Goal: Task Accomplishment & Management: Use online tool/utility

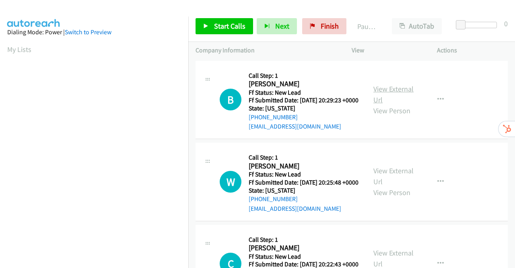
click at [394, 95] on link "View External Url" at bounding box center [394, 94] width 40 height 20
click at [392, 184] on link "View External Url" at bounding box center [394, 176] width 40 height 20
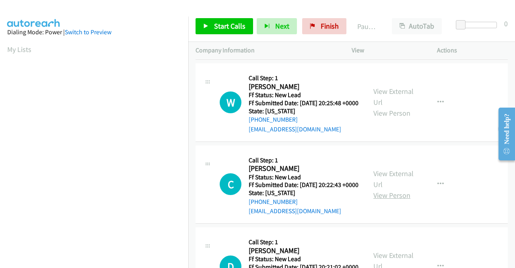
scroll to position [81, 0]
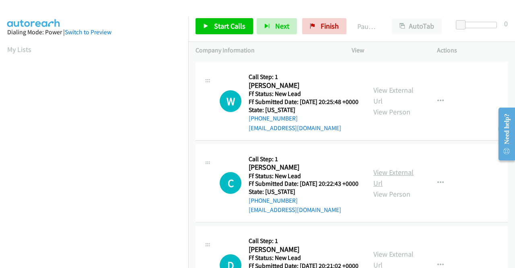
click at [395, 188] on link "View External Url" at bounding box center [394, 177] width 40 height 20
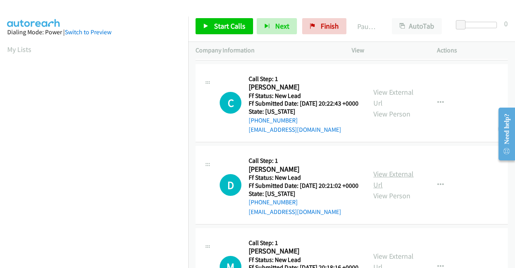
scroll to position [161, 0]
click at [397, 189] on link "View External Url" at bounding box center [394, 179] width 40 height 20
click at [207, 29] on link "Start Calls" at bounding box center [225, 26] width 58 height 16
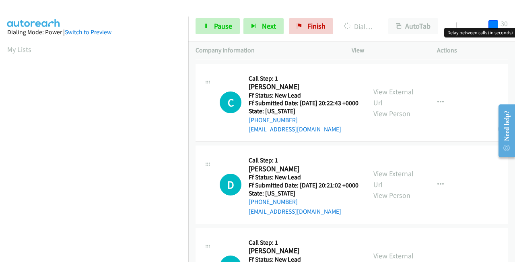
drag, startPoint x: 463, startPoint y: 25, endPoint x: 502, endPoint y: 27, distance: 39.9
click at [502, 27] on div "Start Calls Pause Next Finish Dialing Brenda Jackson AutoTab AutoTab 30" at bounding box center [351, 26] width 327 height 31
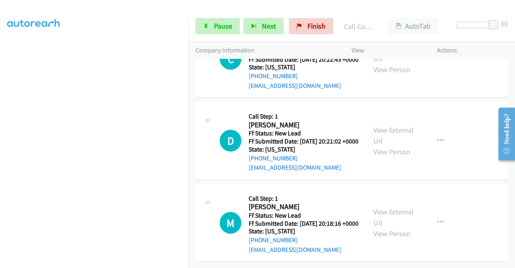
scroll to position [283, 0]
click at [399, 207] on link "View External Url" at bounding box center [394, 217] width 40 height 20
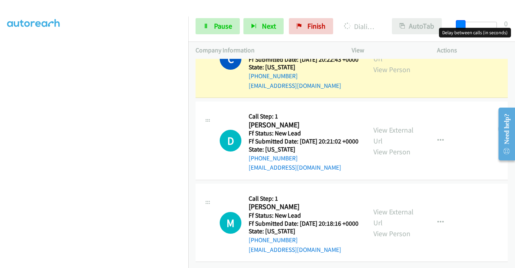
drag, startPoint x: 494, startPoint y: 25, endPoint x: 436, endPoint y: 31, distance: 58.3
click at [440, 25] on div "Start Calls Pause Next Finish Dialing Cindy Hart AutoTab AutoTab 0" at bounding box center [351, 26] width 327 height 31
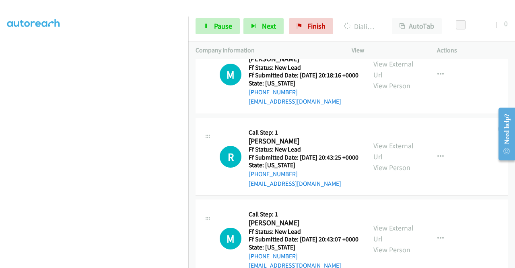
scroll to position [485, 0]
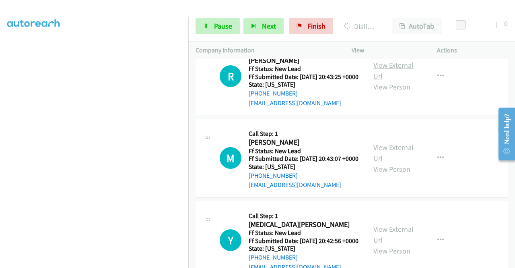
click at [401, 81] on link "View External Url" at bounding box center [394, 70] width 40 height 20
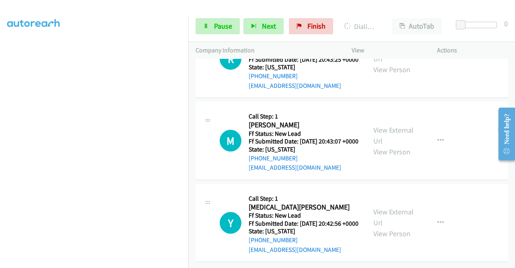
scroll to position [570, 0]
click at [396, 125] on link "View External Url" at bounding box center [394, 135] width 40 height 20
click at [388, 207] on link "View External Url" at bounding box center [394, 217] width 40 height 20
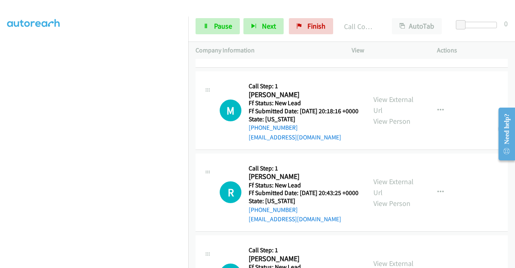
scroll to position [426, 0]
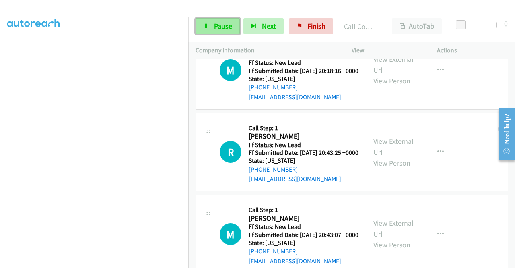
click at [220, 28] on span "Pause" at bounding box center [223, 25] width 18 height 9
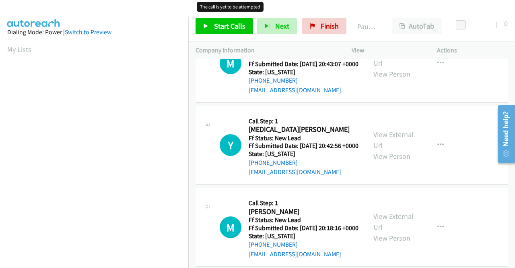
scroll to position [160, 0]
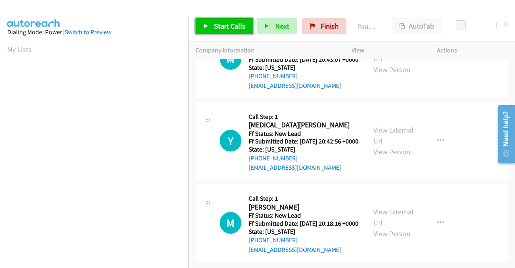
click at [218, 30] on span "Start Calls" at bounding box center [229, 25] width 31 height 9
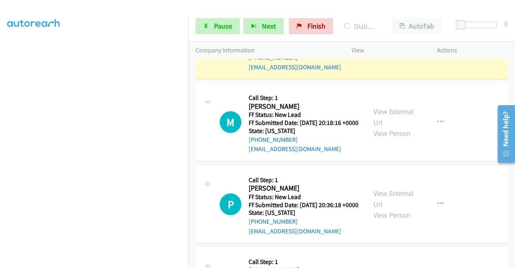
scroll to position [378, 0]
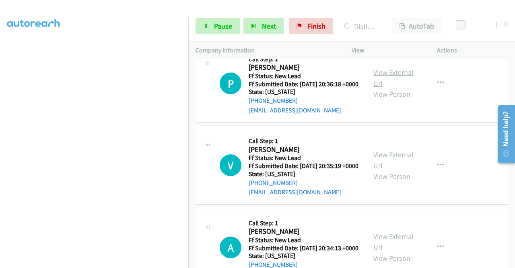
click at [394, 88] on link "View External Url" at bounding box center [394, 78] width 40 height 20
click at [382, 170] on link "View External Url" at bounding box center [394, 160] width 40 height 20
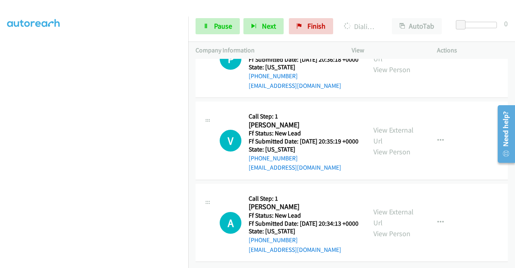
scroll to position [463, 0]
click at [388, 207] on link "View External Url" at bounding box center [394, 217] width 40 height 20
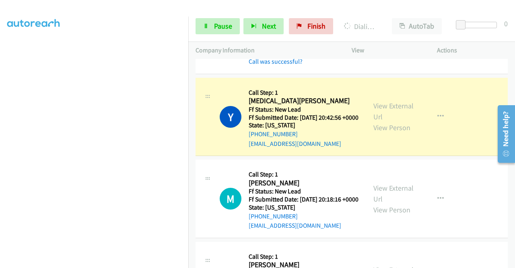
scroll to position [221, 0]
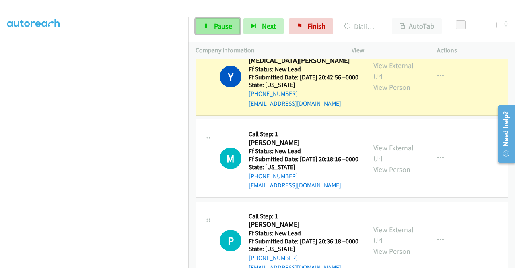
click at [217, 26] on span "Pause" at bounding box center [223, 25] width 18 height 9
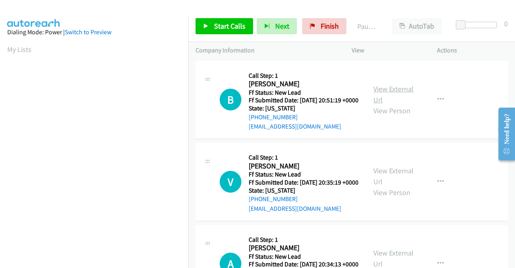
click at [401, 96] on link "View External Url" at bounding box center [394, 94] width 40 height 20
click at [205, 22] on link "Start Calls" at bounding box center [225, 26] width 58 height 16
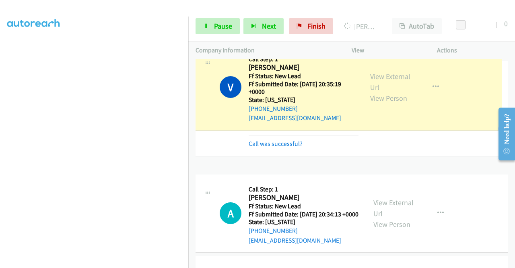
drag, startPoint x: 398, startPoint y: 79, endPoint x: 351, endPoint y: 73, distance: 47.1
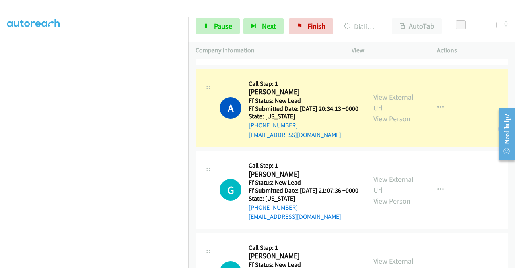
scroll to position [242, 0]
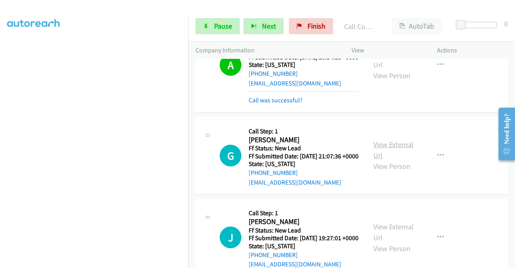
click at [399, 160] on link "View External Url" at bounding box center [394, 150] width 40 height 20
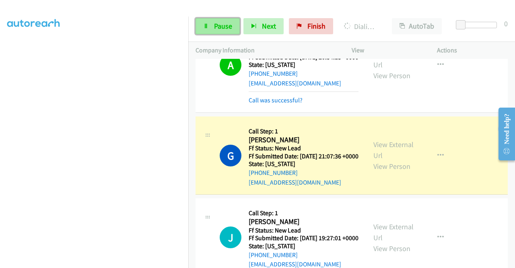
click at [209, 26] on icon at bounding box center [206, 27] width 6 height 6
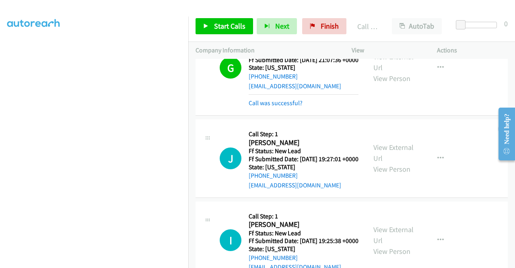
scroll to position [443, 0]
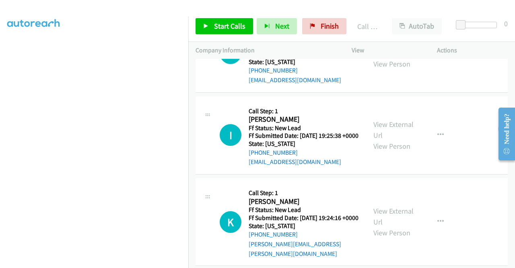
click at [394, 58] on link "View External Url" at bounding box center [394, 47] width 40 height 20
click at [390, 140] on link "View External Url" at bounding box center [394, 130] width 40 height 20
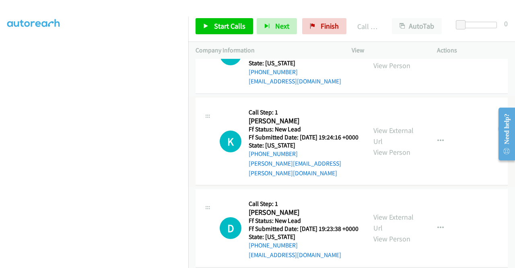
click at [390, 146] on link "View External Url" at bounding box center [394, 136] width 40 height 20
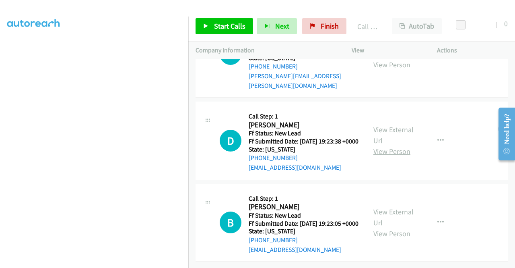
scroll to position [676, 0]
click at [390, 125] on link "View External Url" at bounding box center [394, 135] width 40 height 20
click at [400, 207] on link "View External Url" at bounding box center [394, 217] width 40 height 20
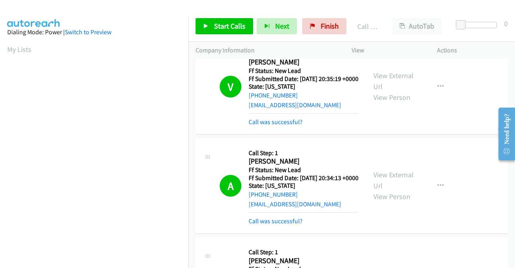
scroll to position [184, 0]
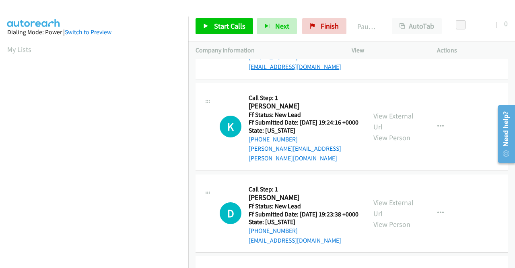
scroll to position [129, 0]
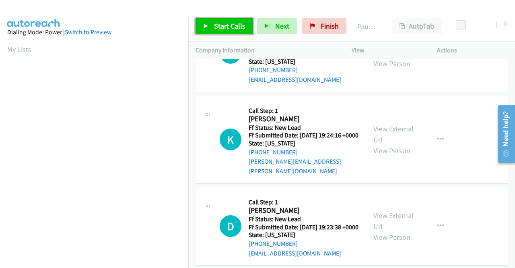
click at [221, 24] on span "Start Calls" at bounding box center [229, 25] width 31 height 9
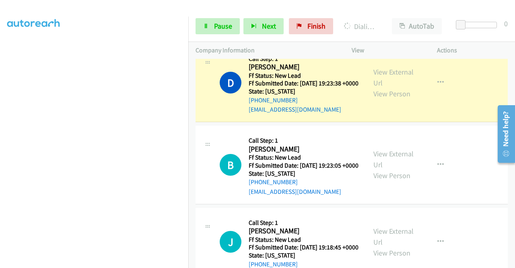
scroll to position [444, 0]
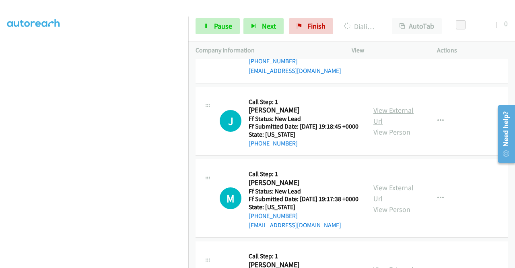
click at [403, 126] on link "View External Url" at bounding box center [394, 115] width 40 height 20
click at [389, 203] on link "View External Url" at bounding box center [394, 193] width 40 height 20
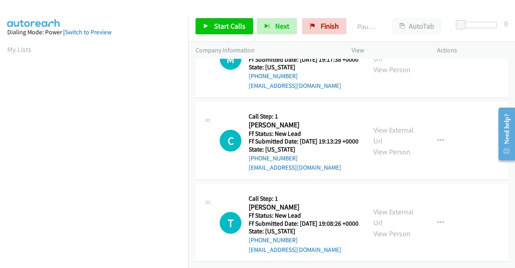
scroll to position [240, 0]
click at [393, 125] on link "View External Url" at bounding box center [394, 135] width 40 height 20
click at [381, 207] on div "View External Url View Person" at bounding box center [395, 222] width 42 height 33
click at [381, 207] on link "View External Url" at bounding box center [394, 217] width 40 height 20
click at [219, 25] on span "Start Calls" at bounding box center [229, 25] width 31 height 9
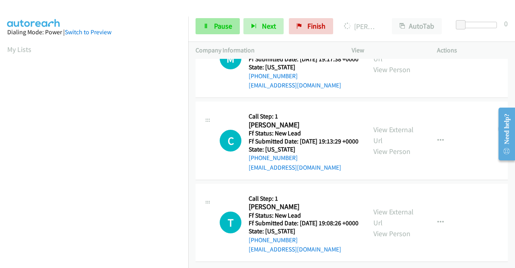
scroll to position [184, 0]
click at [225, 25] on span "Pause" at bounding box center [223, 25] width 18 height 9
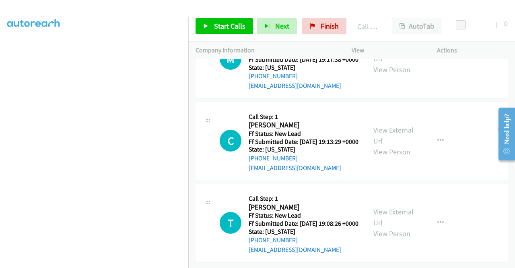
scroll to position [274, 0]
drag, startPoint x: 213, startPoint y: 24, endPoint x: 217, endPoint y: 25, distance: 4.0
click at [213, 24] on link "Start Calls" at bounding box center [225, 26] width 58 height 16
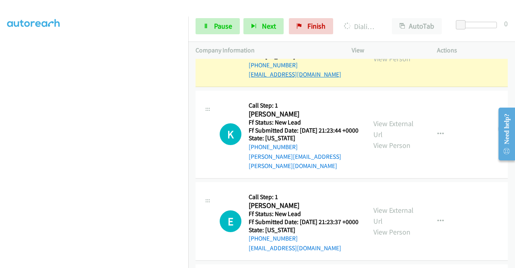
scroll to position [516, 0]
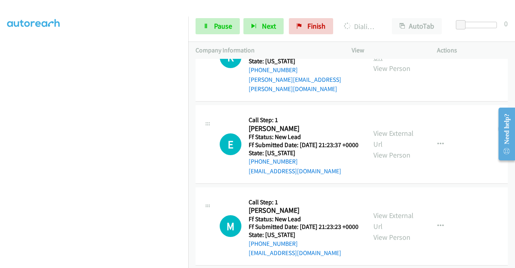
click at [393, 62] on link "View External Url" at bounding box center [394, 52] width 40 height 20
click at [380, 149] on link "View External Url" at bounding box center [394, 138] width 40 height 20
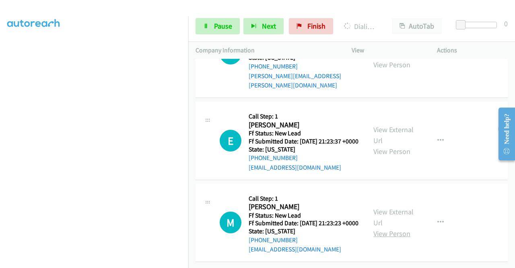
scroll to position [577, 0]
click at [384, 207] on link "View External Url" at bounding box center [394, 217] width 40 height 20
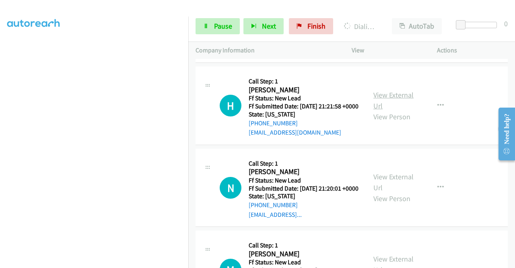
scroll to position [755, 0]
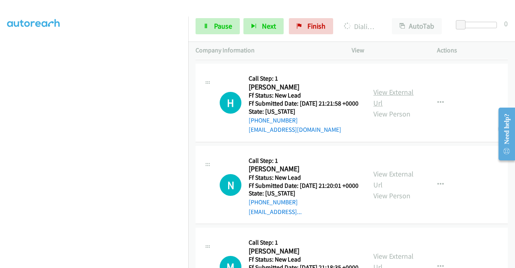
click at [387, 107] on link "View External Url" at bounding box center [394, 97] width 40 height 20
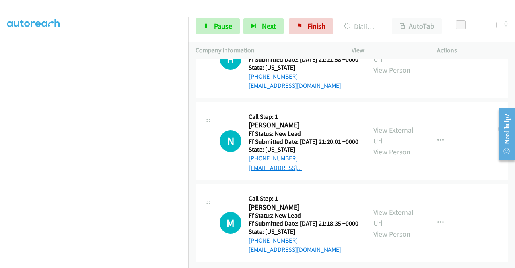
scroll to position [876, 0]
click at [394, 125] on link "View External Url" at bounding box center [394, 135] width 40 height 20
click at [390, 207] on link "View External Url" at bounding box center [394, 217] width 40 height 20
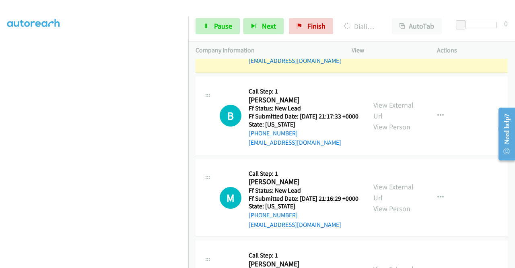
scroll to position [0, 0]
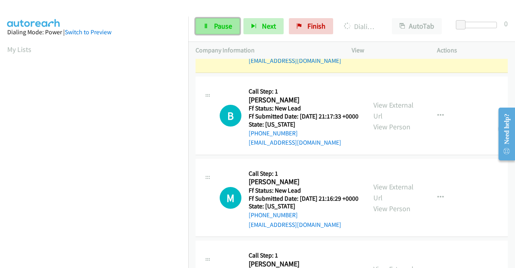
click at [219, 22] on span "Pause" at bounding box center [223, 25] width 18 height 9
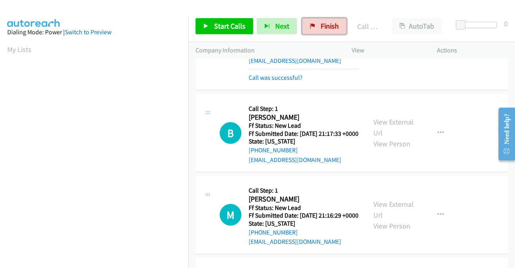
drag, startPoint x: 323, startPoint y: 24, endPoint x: 281, endPoint y: 36, distance: 43.5
click at [323, 24] on span "Finish" at bounding box center [330, 25] width 18 height 9
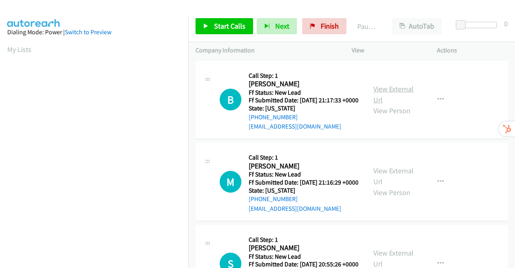
click at [386, 91] on link "View External Url" at bounding box center [394, 94] width 40 height 20
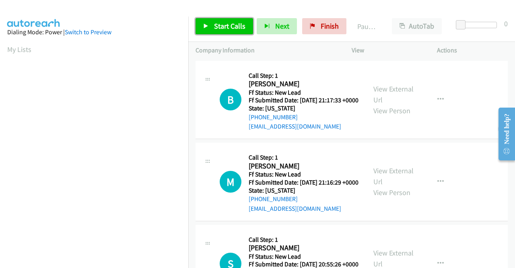
click at [233, 22] on span "Start Calls" at bounding box center [229, 25] width 31 height 9
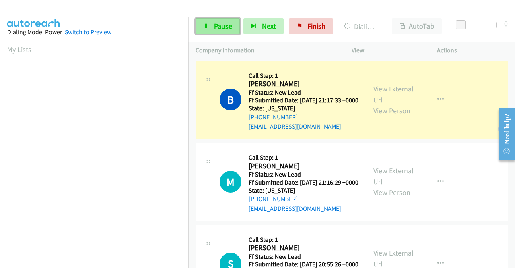
click at [227, 25] on span "Pause" at bounding box center [223, 25] width 18 height 9
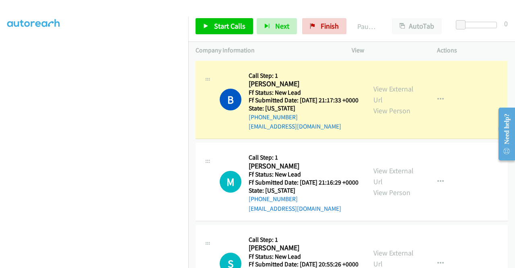
scroll to position [184, 0]
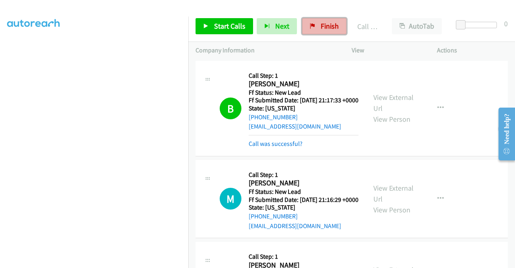
click at [310, 25] on icon at bounding box center [313, 27] width 6 height 6
